Goal: Task Accomplishment & Management: Manage account settings

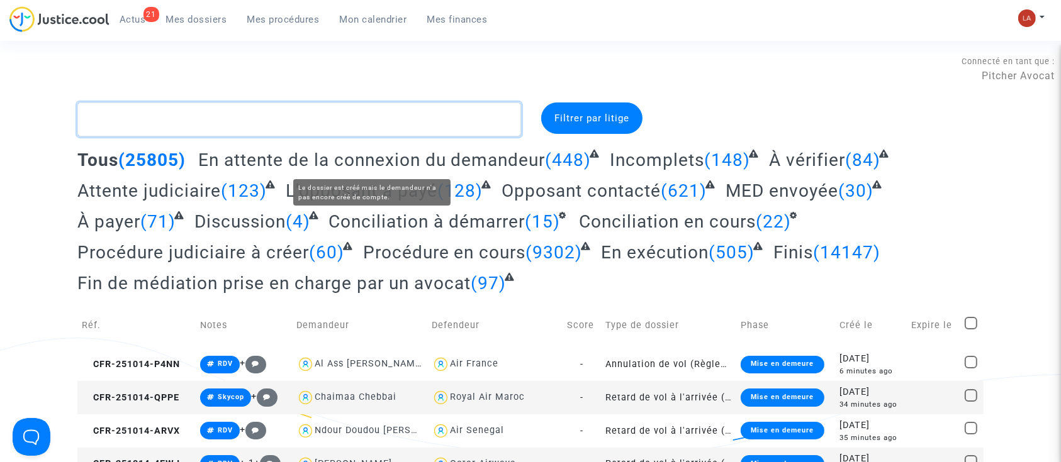
click at [241, 122] on textarea at bounding box center [299, 120] width 444 height 34
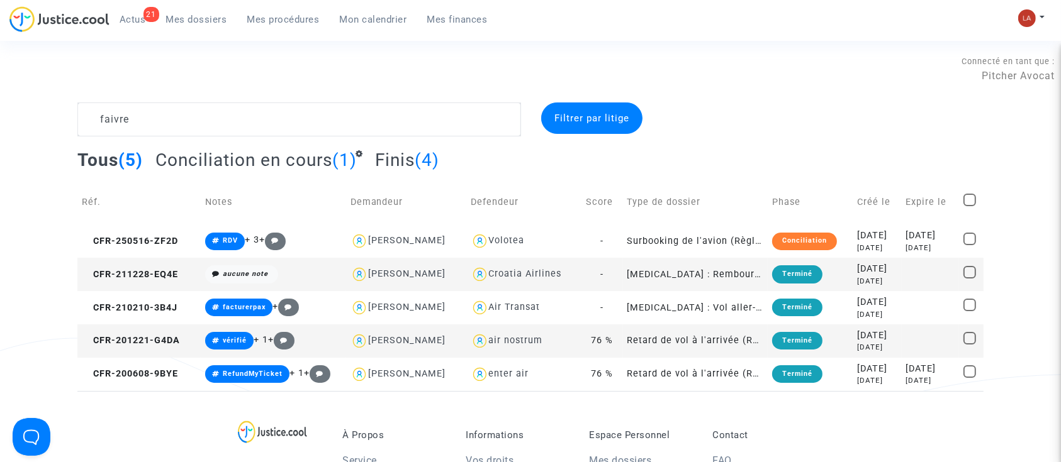
click at [292, 168] on span "Conciliation en cours" at bounding box center [243, 160] width 177 height 21
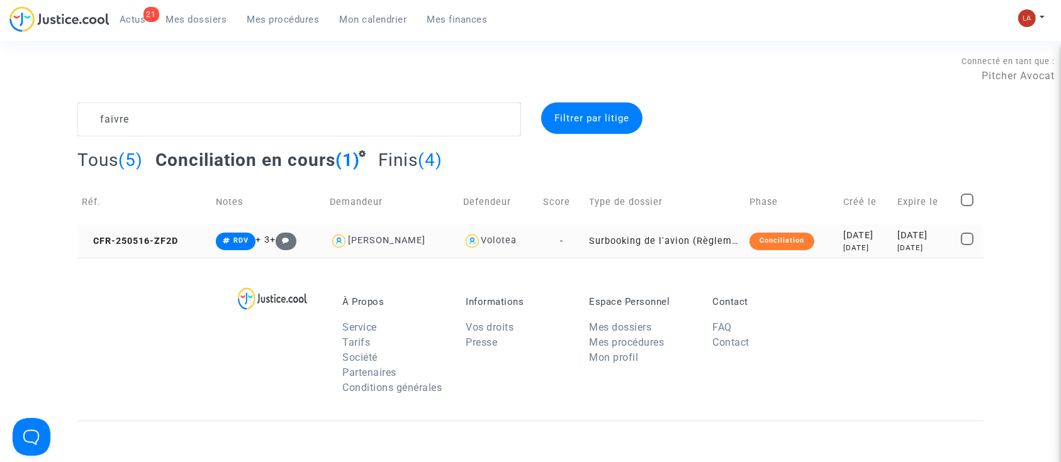
click at [148, 234] on td "CFR-250516-ZF2D" at bounding box center [144, 241] width 134 height 33
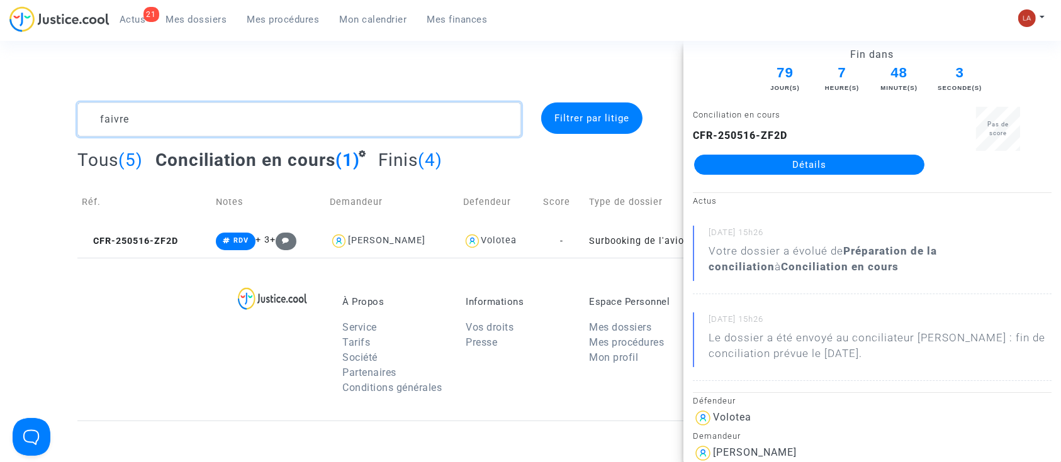
click at [133, 126] on textarea at bounding box center [299, 120] width 444 height 34
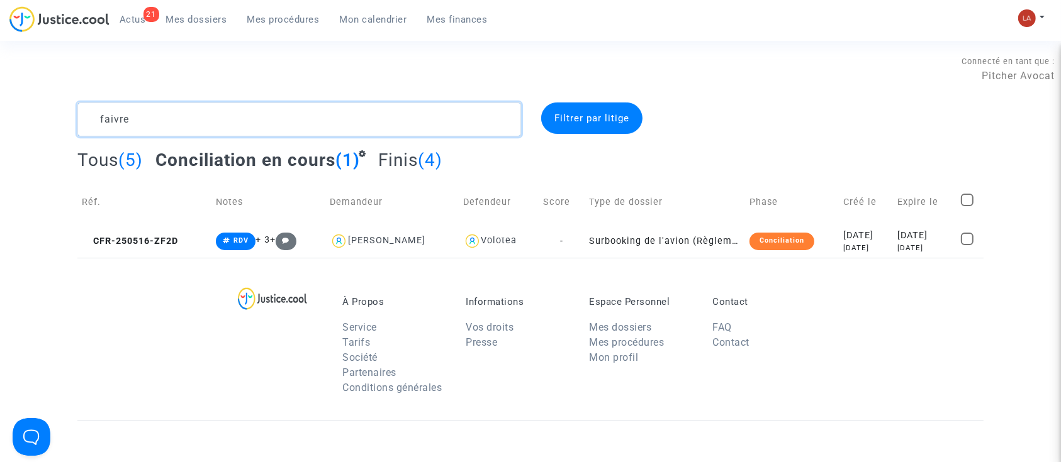
click at [133, 126] on textarea at bounding box center [299, 120] width 444 height 34
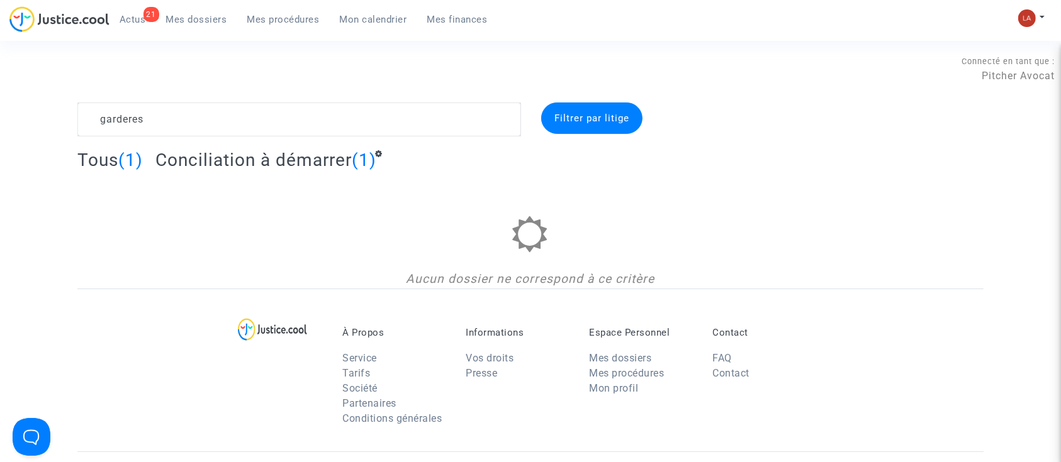
click at [291, 155] on span "Conciliation à démarrer" at bounding box center [253, 160] width 196 height 21
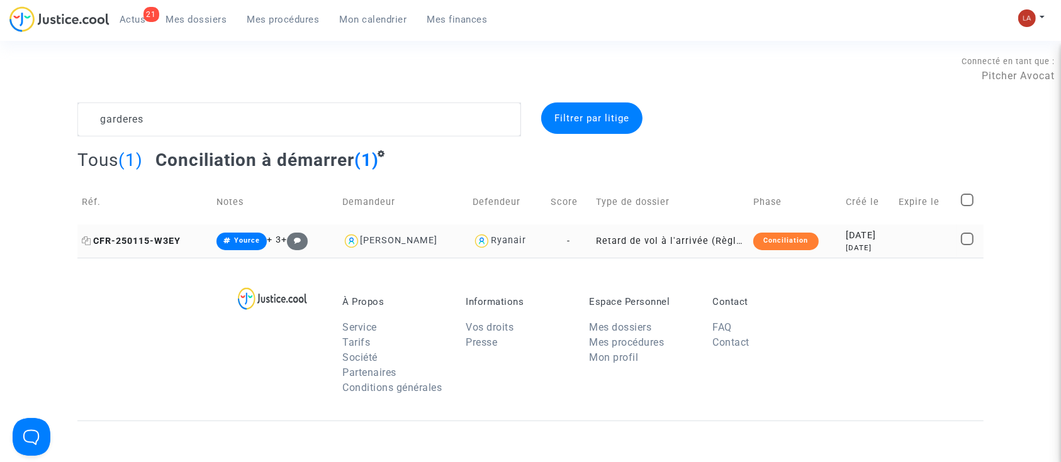
click at [157, 243] on span "CFR-250115-W3EY" at bounding box center [131, 241] width 99 height 11
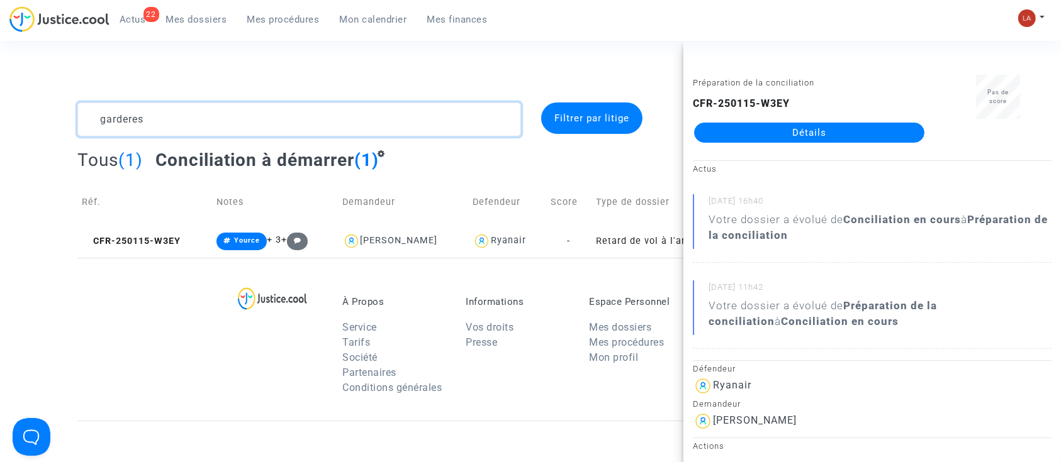
click at [115, 120] on textarea at bounding box center [299, 120] width 444 height 34
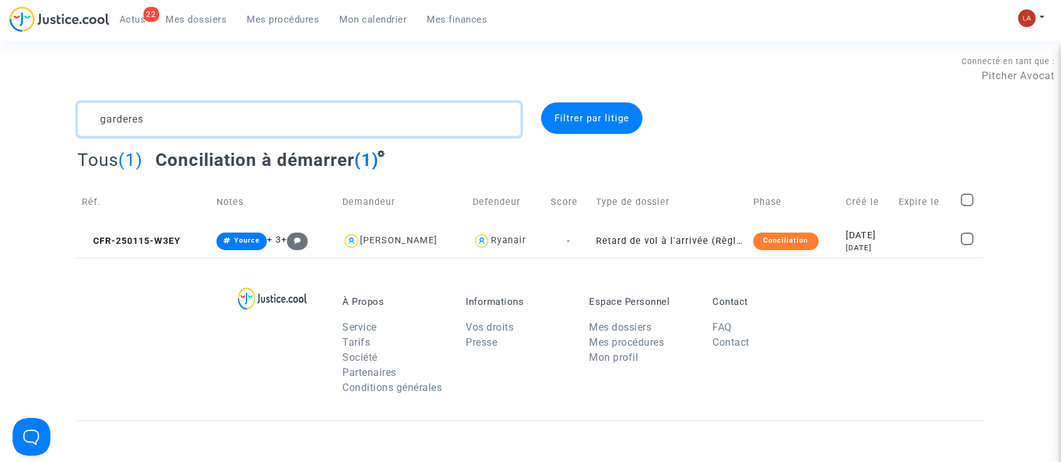
click at [115, 120] on textarea at bounding box center [299, 120] width 444 height 34
paste textarea "KR88"
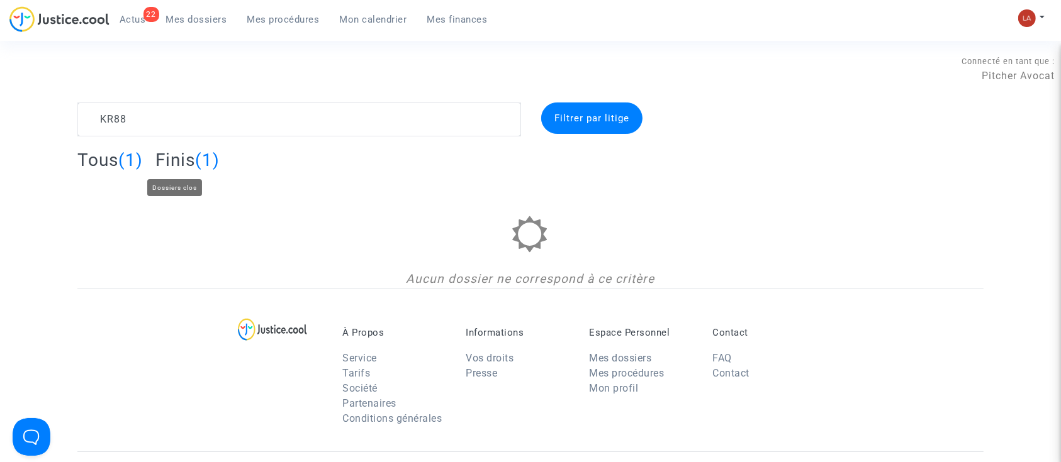
click at [167, 157] on span "Finis" at bounding box center [175, 160] width 40 height 21
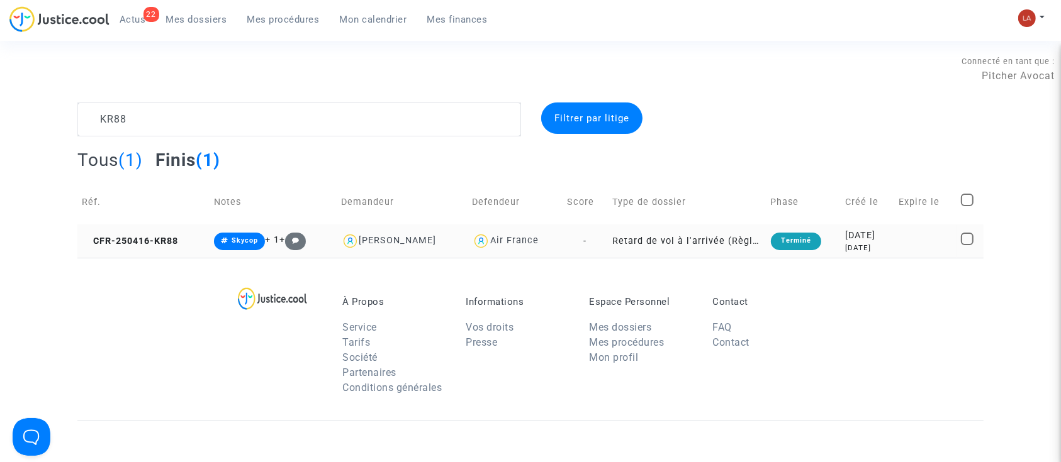
click at [113, 247] on td "CFR-250416-KR88" at bounding box center [143, 241] width 132 height 33
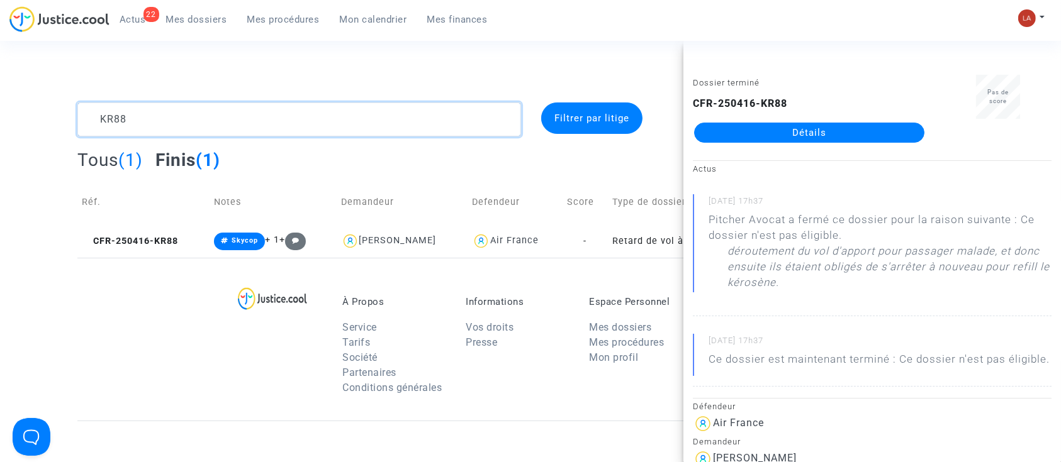
click at [119, 111] on textarea at bounding box center [299, 120] width 444 height 34
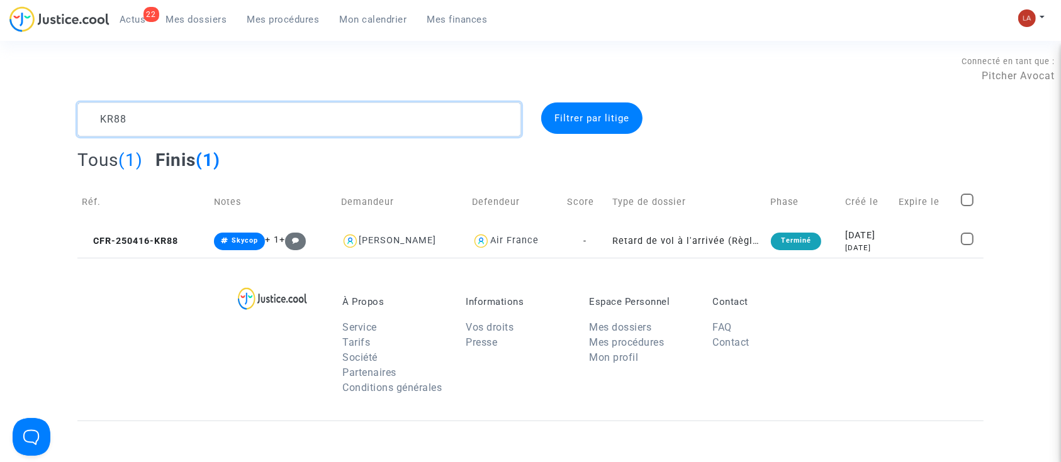
paste textarea "2JEC"
type textarea "2JEC"
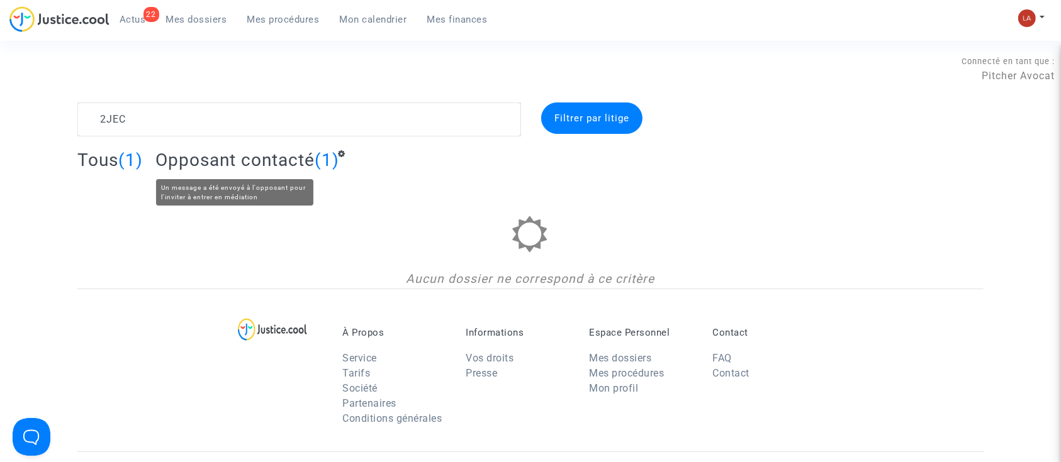
click at [232, 155] on span "Opposant contacté" at bounding box center [234, 160] width 159 height 21
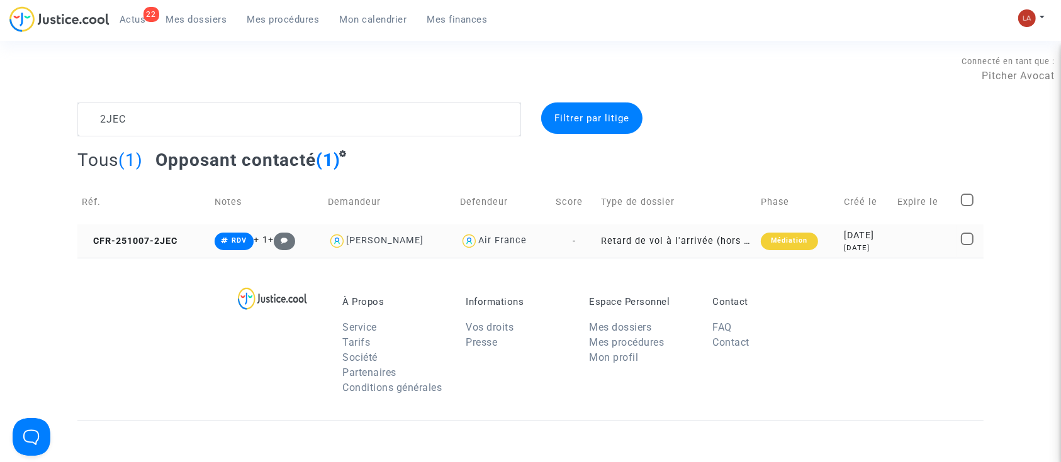
click at [154, 227] on td "CFR-251007-2JEC" at bounding box center [143, 241] width 133 height 33
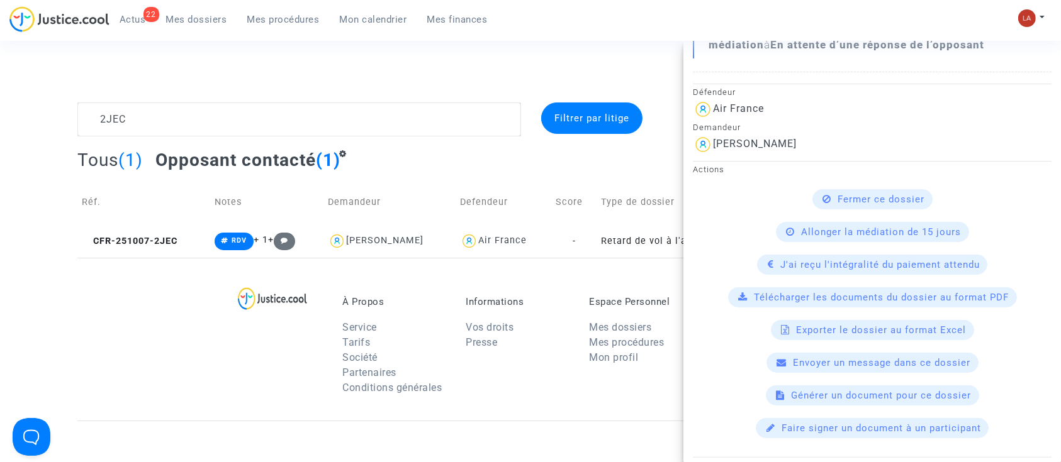
scroll to position [264, 0]
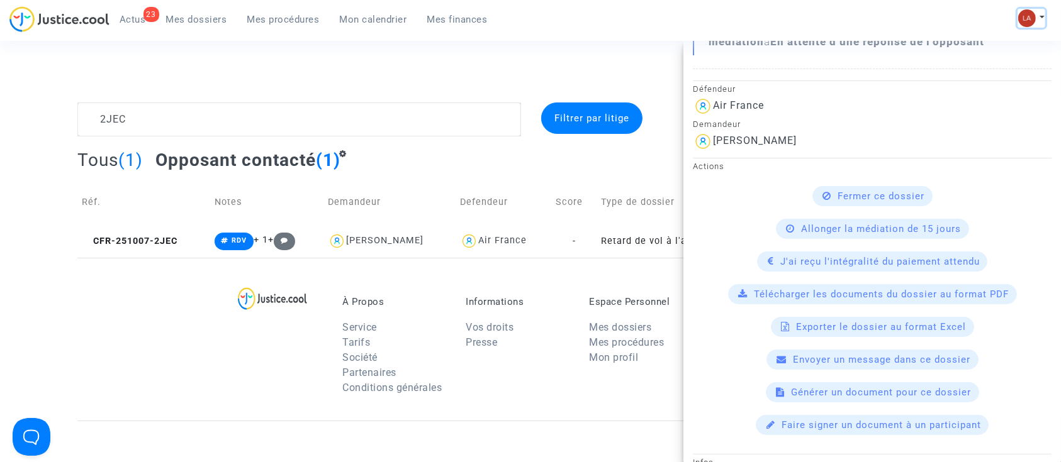
click at [1037, 14] on button at bounding box center [1031, 18] width 28 height 19
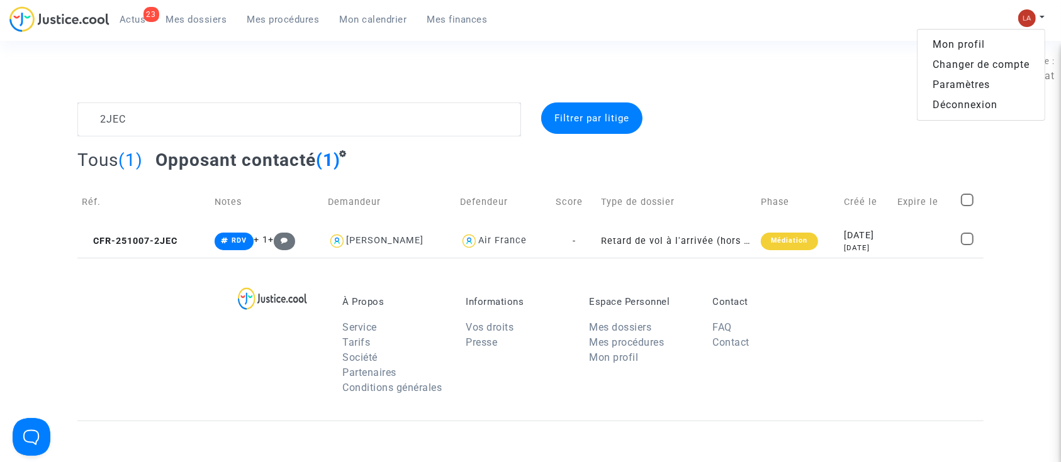
click at [978, 57] on link "Changer de compte" at bounding box center [980, 65] width 127 height 20
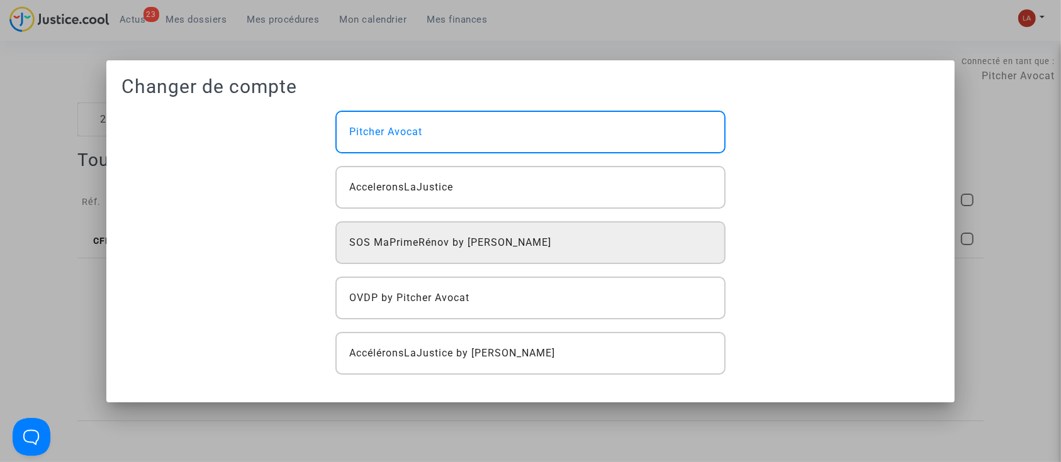
click at [463, 244] on span "SOS MaPrimeRénov by [PERSON_NAME]" at bounding box center [450, 242] width 202 height 15
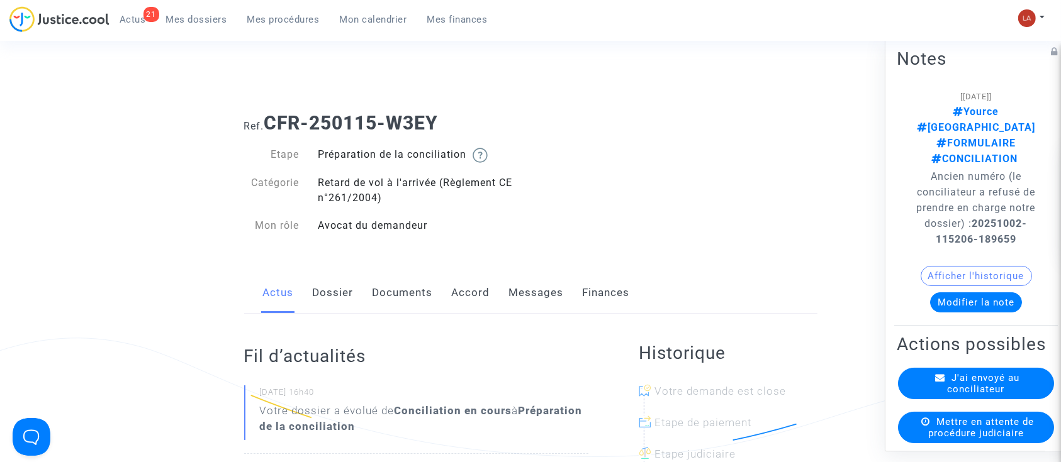
click at [414, 294] on link "Documents" at bounding box center [402, 293] width 60 height 42
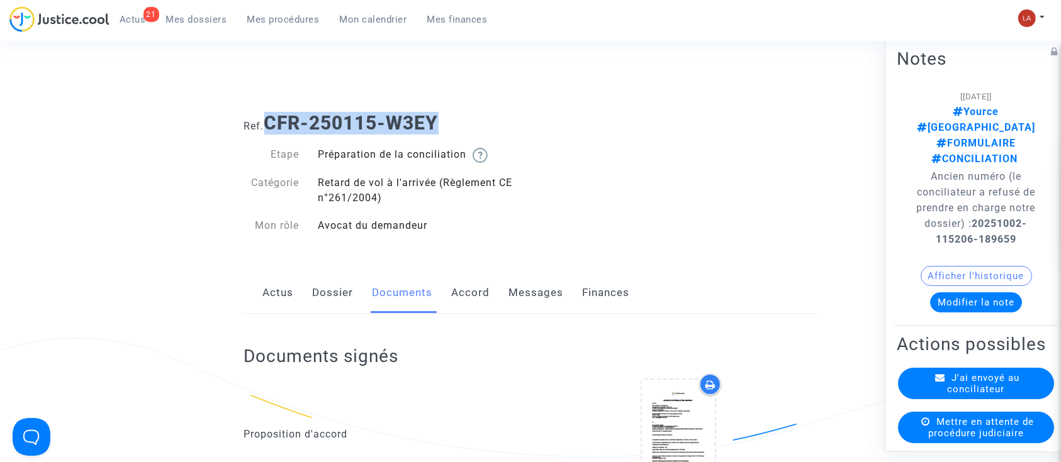
drag, startPoint x: 449, startPoint y: 115, endPoint x: 267, endPoint y: 113, distance: 182.5
click at [267, 113] on h1 "Ref. CFR-250115-W3EY" at bounding box center [530, 123] width 573 height 23
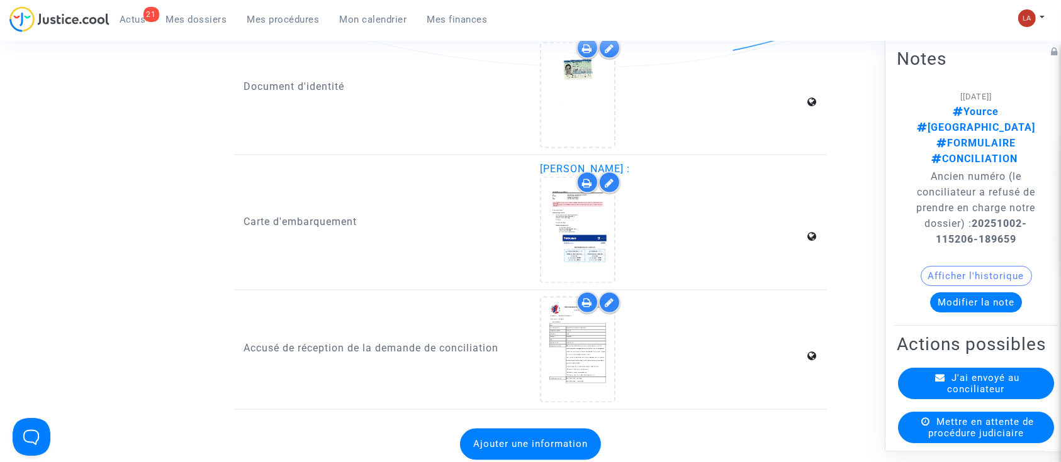
scroll to position [2182, 0]
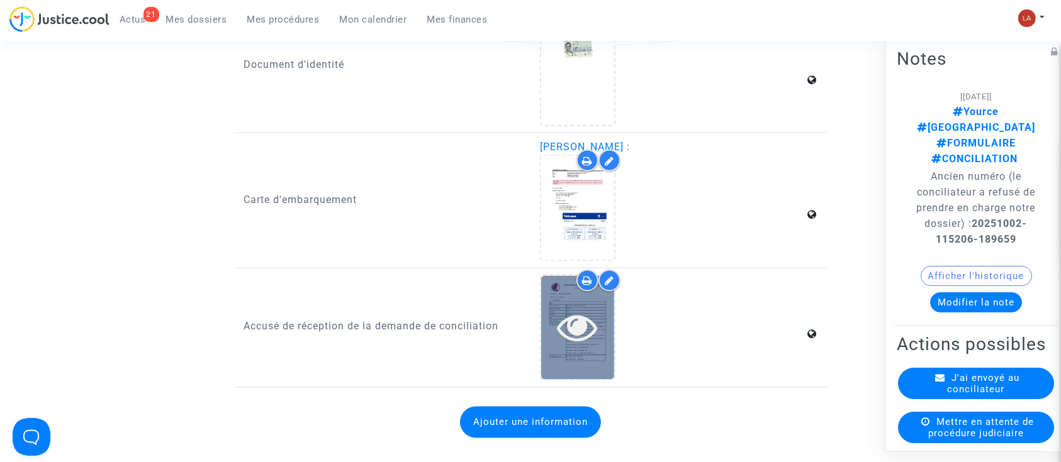
click at [607, 365] on div at bounding box center [577, 328] width 73 height 104
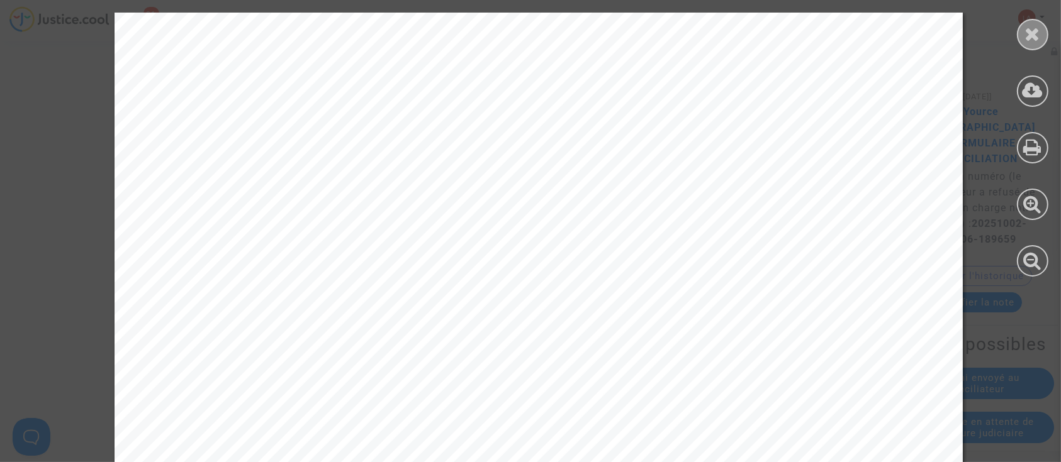
click at [1041, 40] on div at bounding box center [1032, 34] width 31 height 31
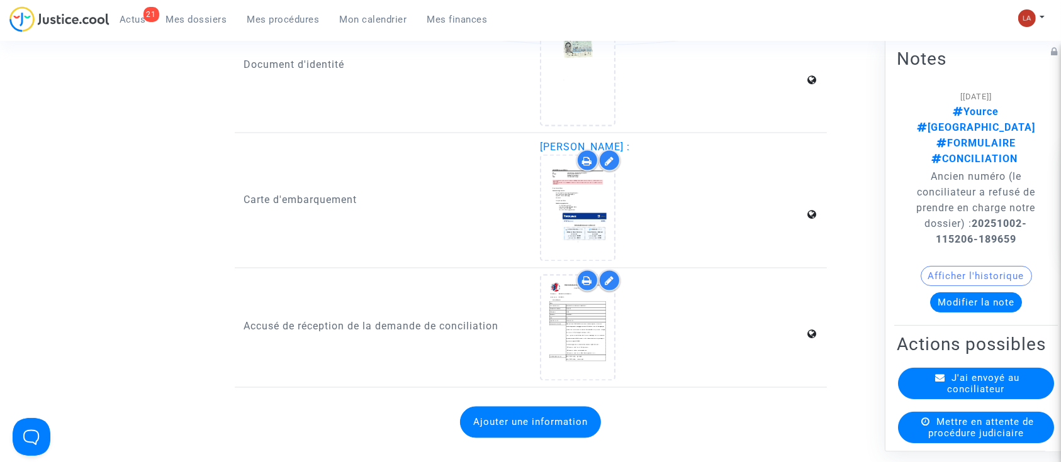
click at [503, 418] on button "Ajouter une information" at bounding box center [530, 422] width 141 height 31
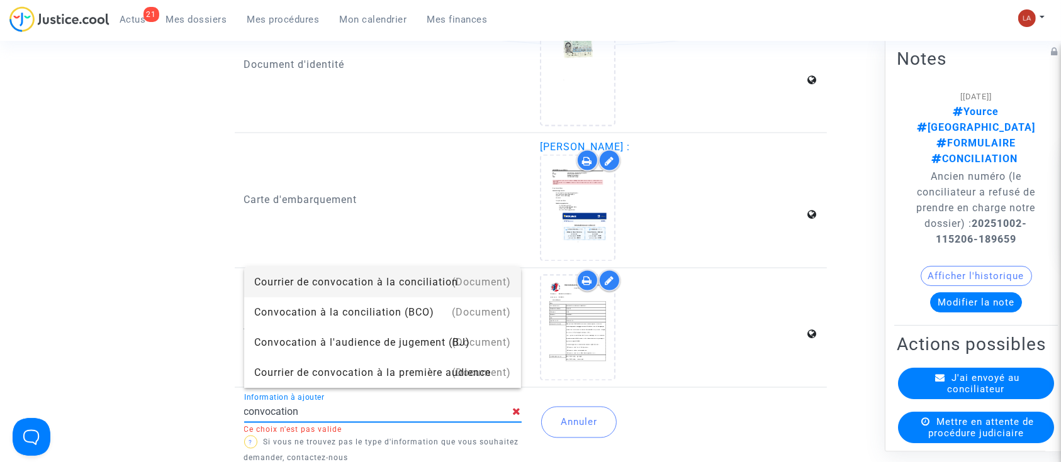
click at [454, 284] on div "Courrier de convocation à la conciliation" at bounding box center [382, 282] width 257 height 30
type input "Courrier de convocation à la conciliation"
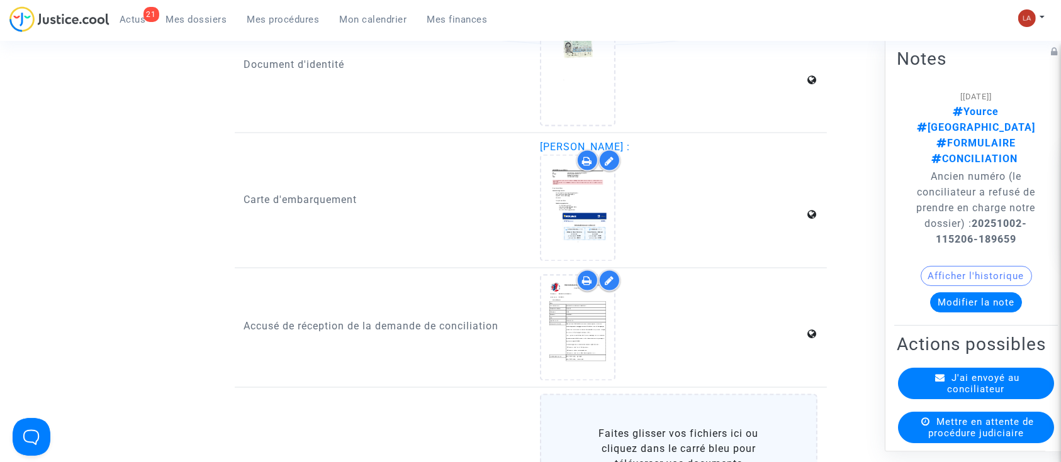
click at [0, 0] on input "Faites glisser vos fichiers ici ou cliquez dans le carré bleu pour téléverser v…" at bounding box center [0, 0] width 0 height 0
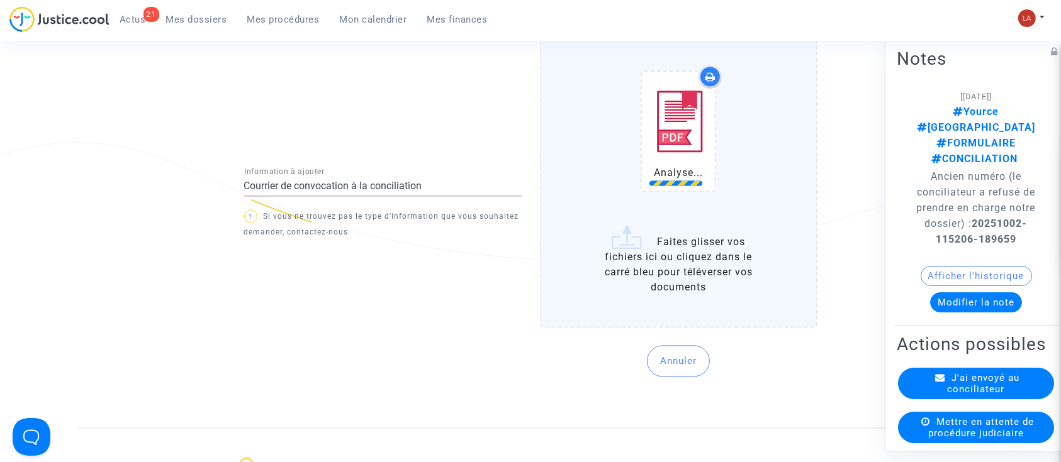
scroll to position [2561, 0]
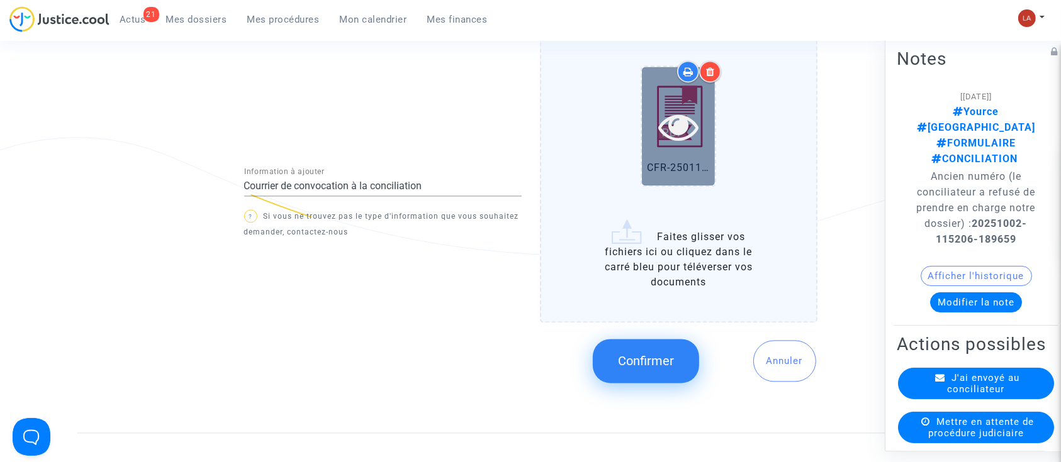
click at [695, 133] on icon at bounding box center [678, 126] width 41 height 40
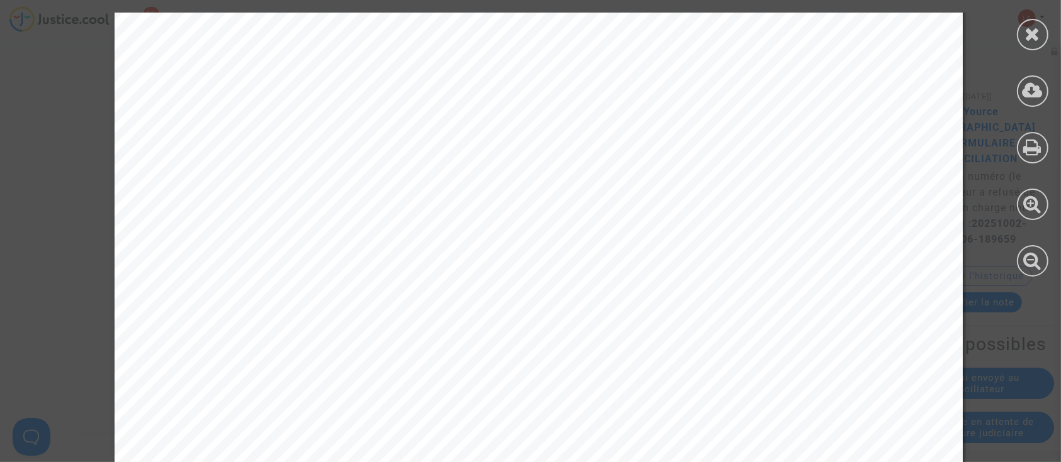
scroll to position [2992, 0]
click at [1038, 44] on div at bounding box center [1032, 34] width 31 height 31
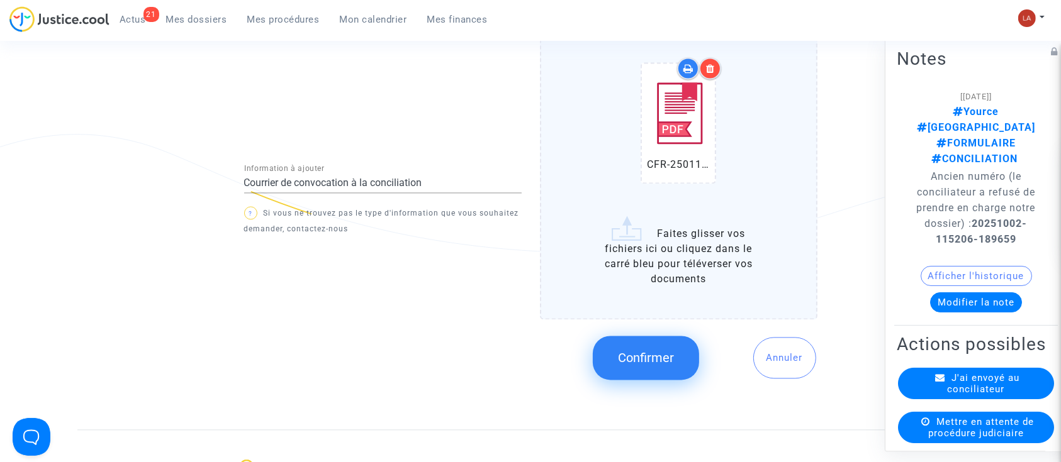
scroll to position [2562, 0]
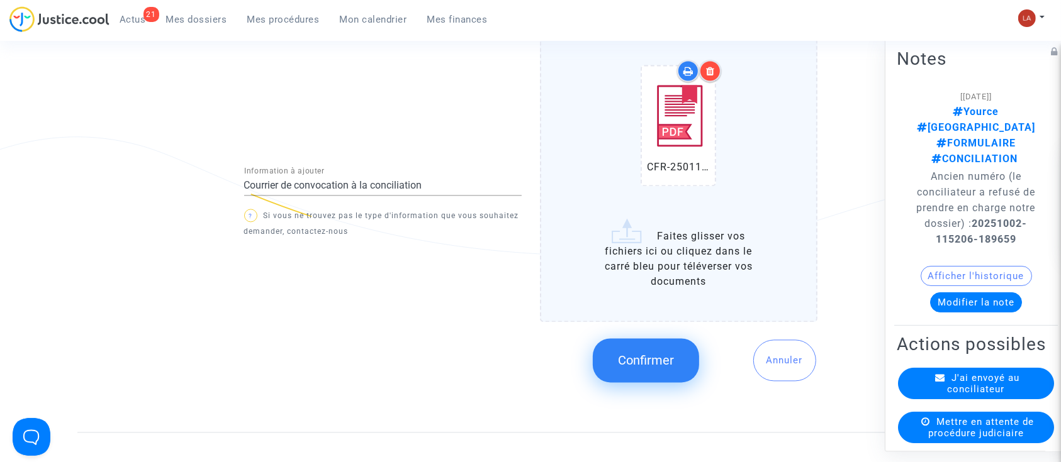
click at [714, 69] on icon at bounding box center [710, 71] width 9 height 10
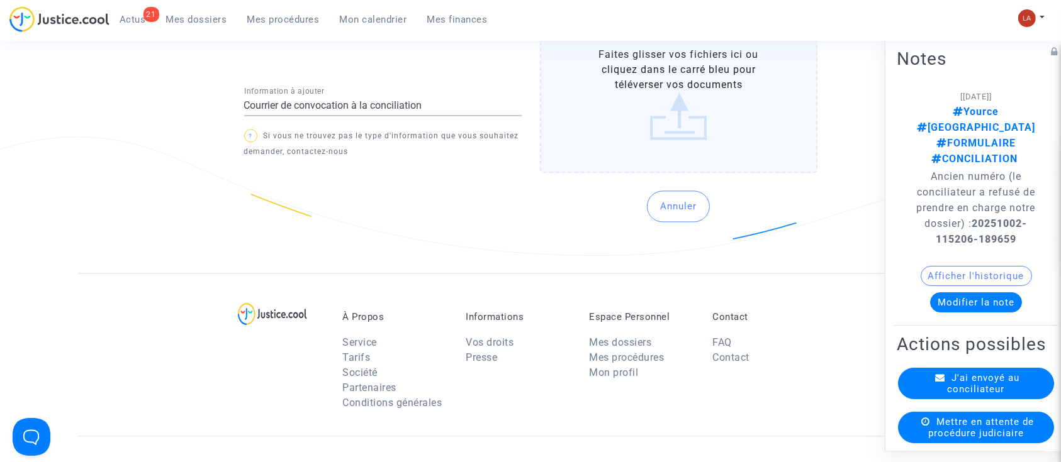
click at [720, 128] on label "Faites glisser vos fichiers ici ou cliquez dans le carré bleu pour téléverser v…" at bounding box center [678, 93] width 277 height 159
click at [0, 0] on input "Faites glisser vos fichiers ici ou cliquez dans le carré bleu pour téléverser v…" at bounding box center [0, 0] width 0 height 0
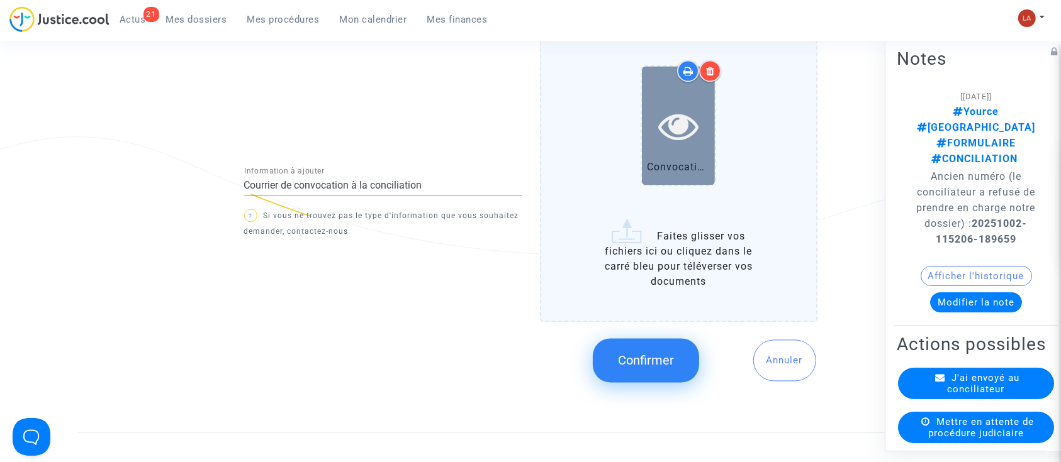
click at [669, 177] on div at bounding box center [678, 125] width 73 height 119
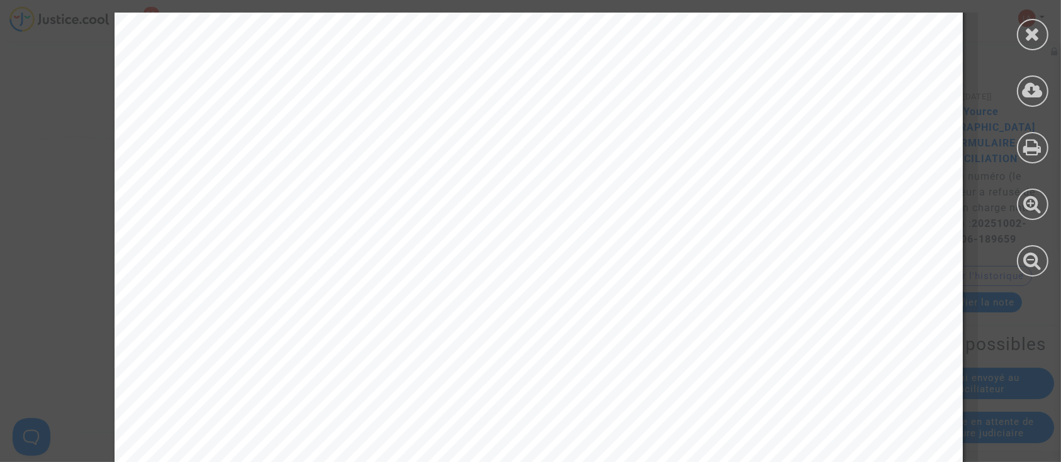
scroll to position [637, 0]
click at [1027, 21] on div at bounding box center [1032, 34] width 31 height 31
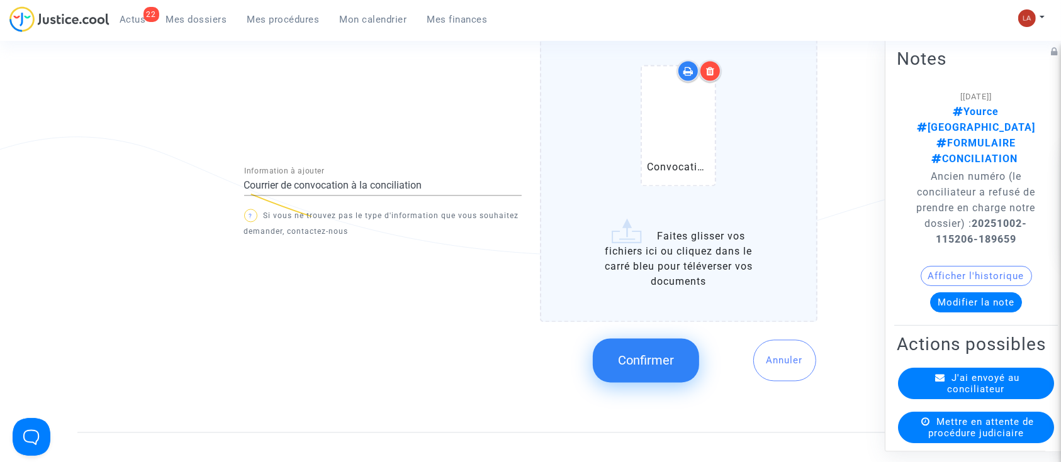
click at [622, 361] on button "Confirmer" at bounding box center [646, 361] width 106 height 44
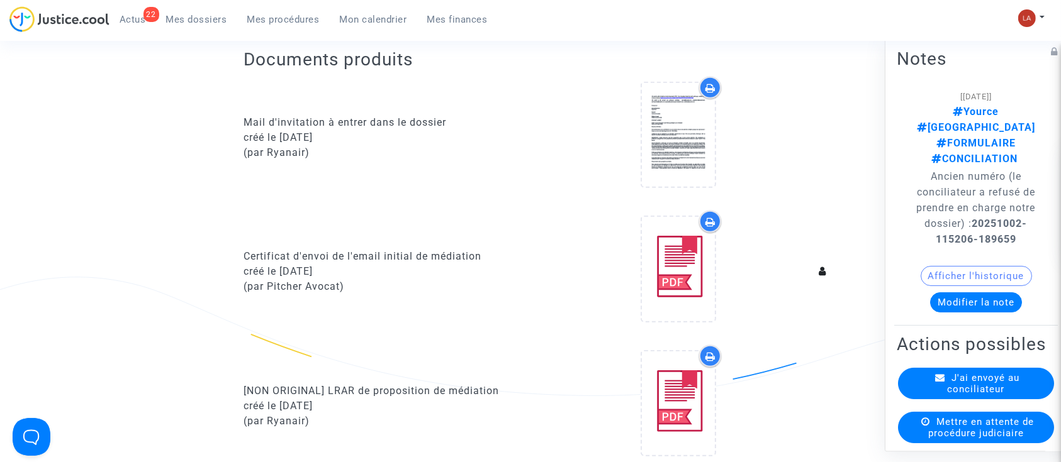
scroll to position [0, 0]
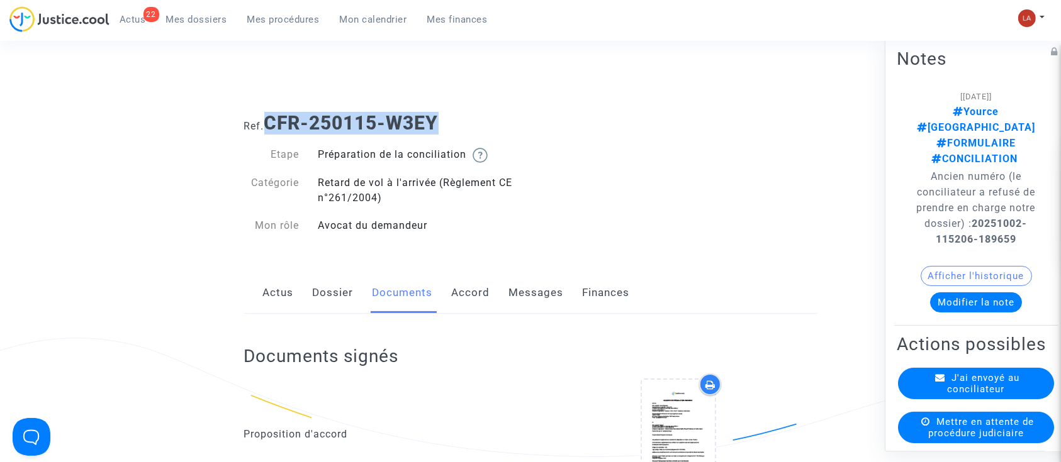
drag, startPoint x: 442, startPoint y: 119, endPoint x: 268, endPoint y: 113, distance: 174.4
click at [268, 113] on b "CFR-250115-W3EY" at bounding box center [351, 123] width 174 height 22
copy b "CFR-250115-W3EY"
click at [320, 301] on link "Dossier" at bounding box center [333, 293] width 41 height 42
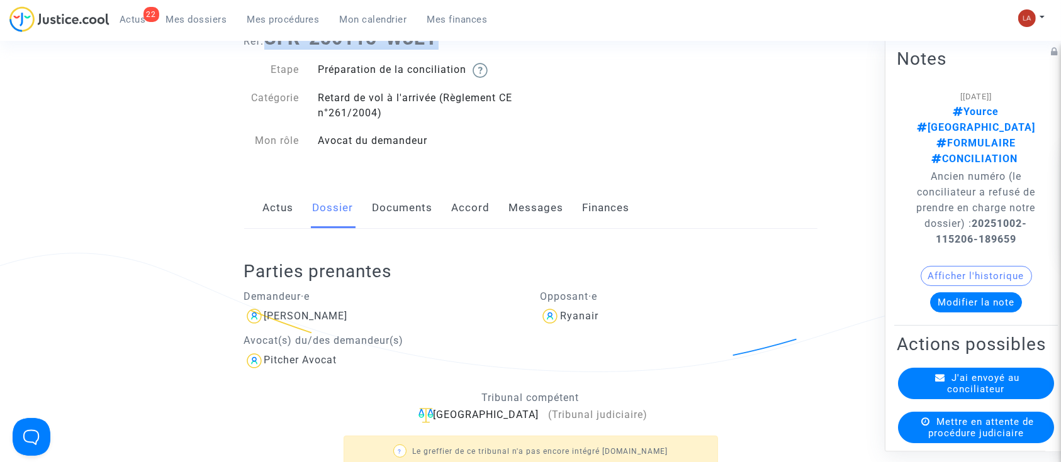
scroll to position [86, 0]
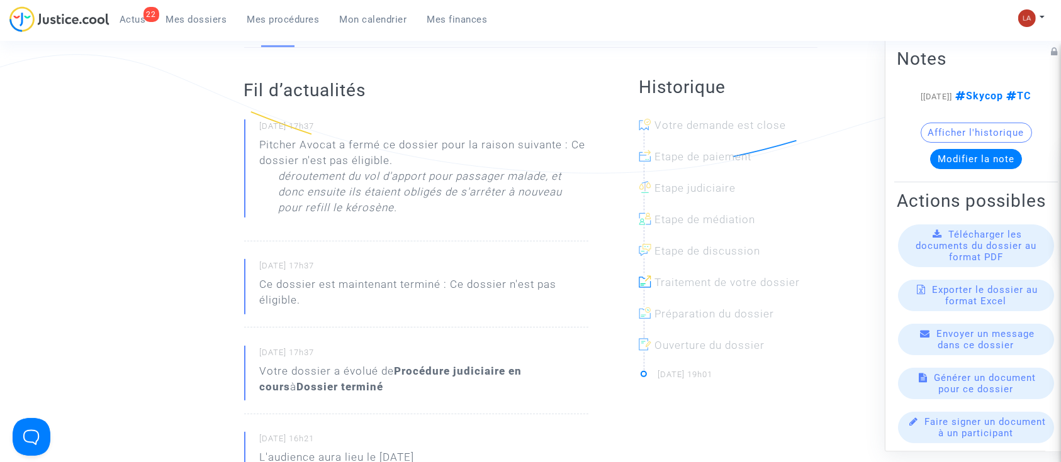
scroll to position [167, 0]
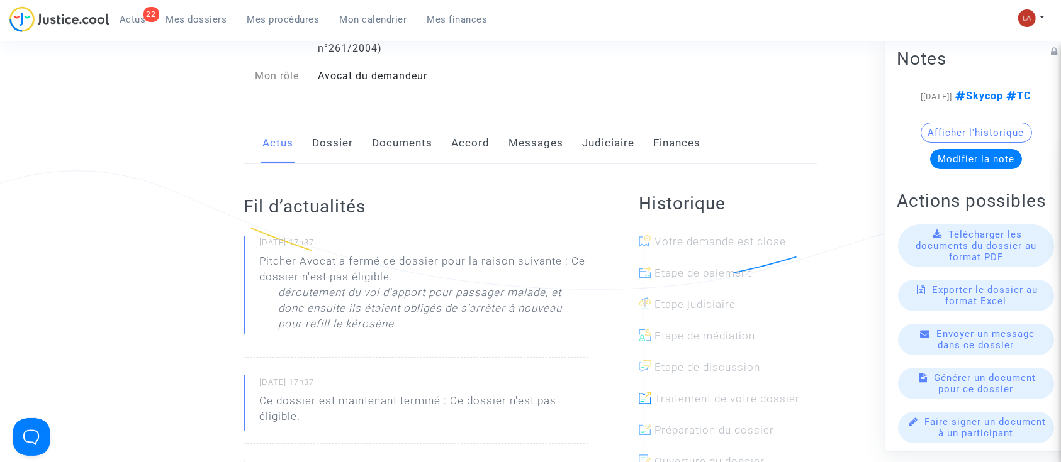
click at [530, 164] on div "Fil d’actualités 13/06/2025 - 17h37 Pitcher Avocat a fermé ce dossier pour la r…" at bounding box center [416, 462] width 344 height 596
click at [541, 151] on link "Messages" at bounding box center [536, 144] width 55 height 42
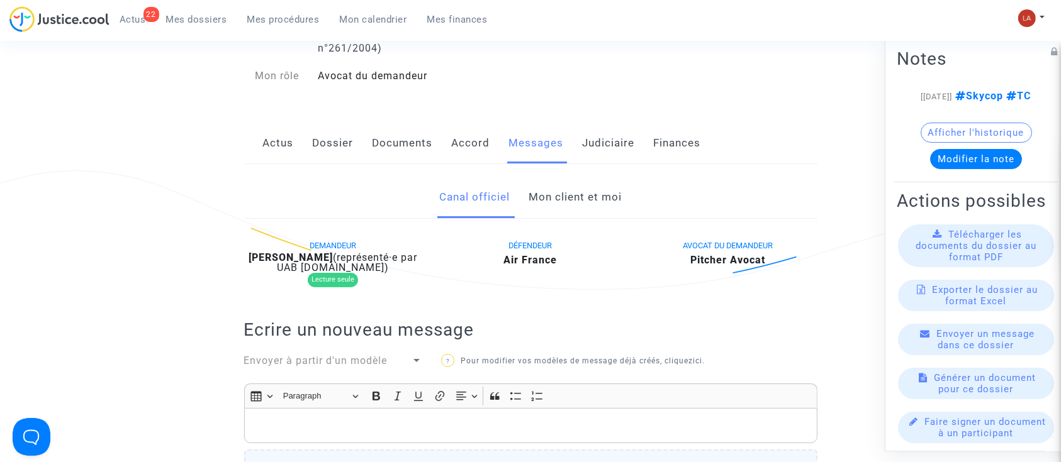
click at [598, 203] on link "Mon client et moi" at bounding box center [575, 198] width 93 height 42
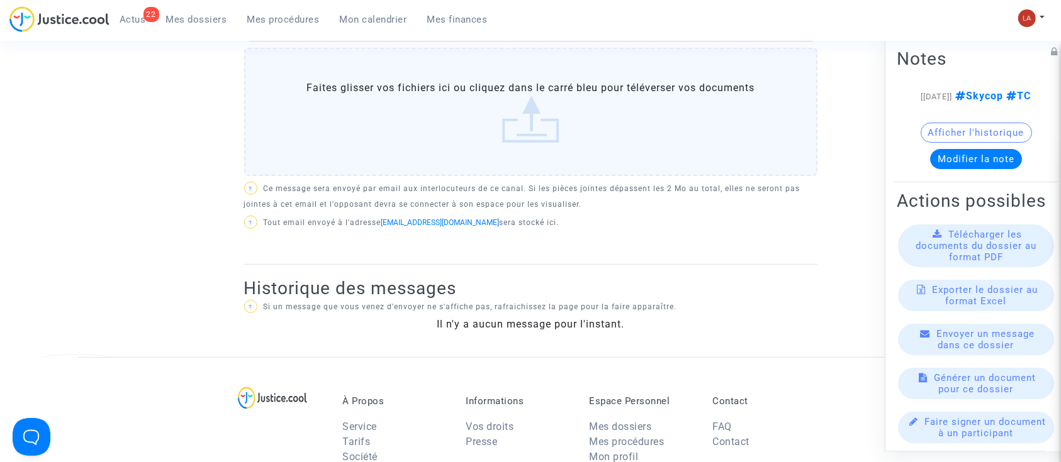
scroll to position [419, 0]
